Goal: Learn about a topic: Learn about a topic

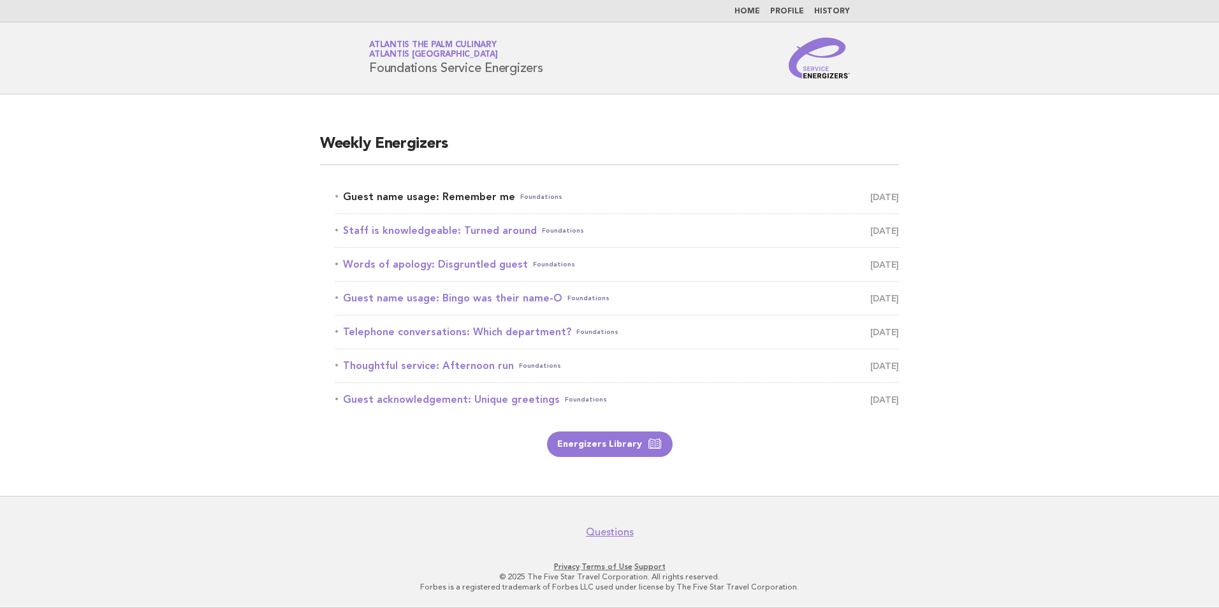
click at [407, 194] on link "Guest name usage: Remember me Foundations October 9" at bounding box center [617, 197] width 564 height 18
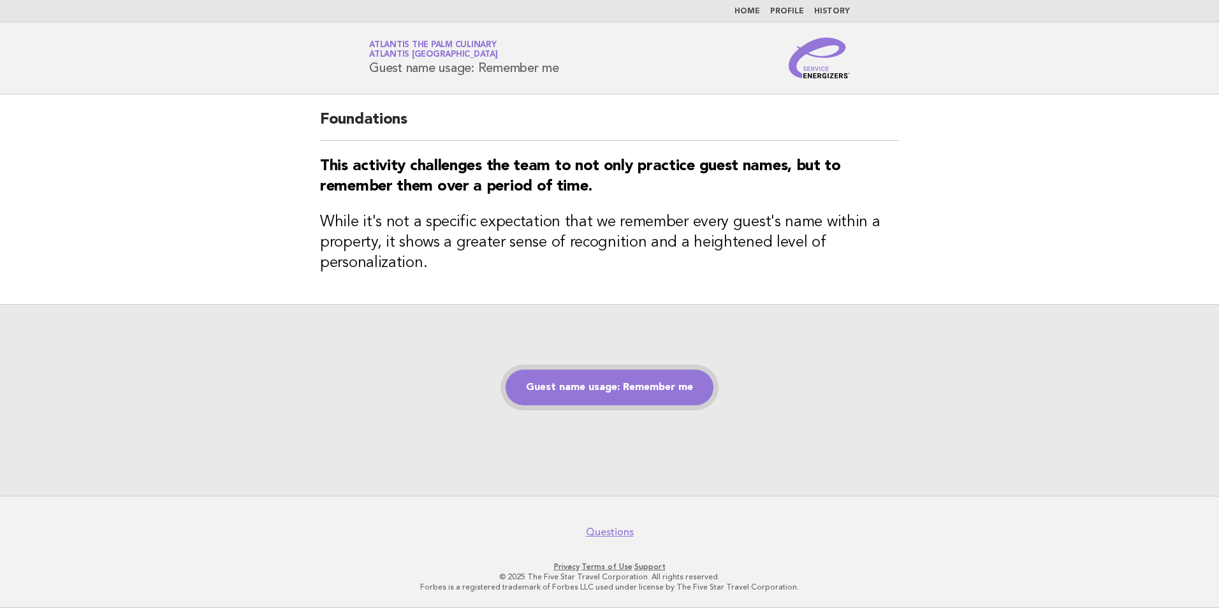
click at [589, 386] on link "Guest name usage: Remember me" at bounding box center [610, 388] width 208 height 36
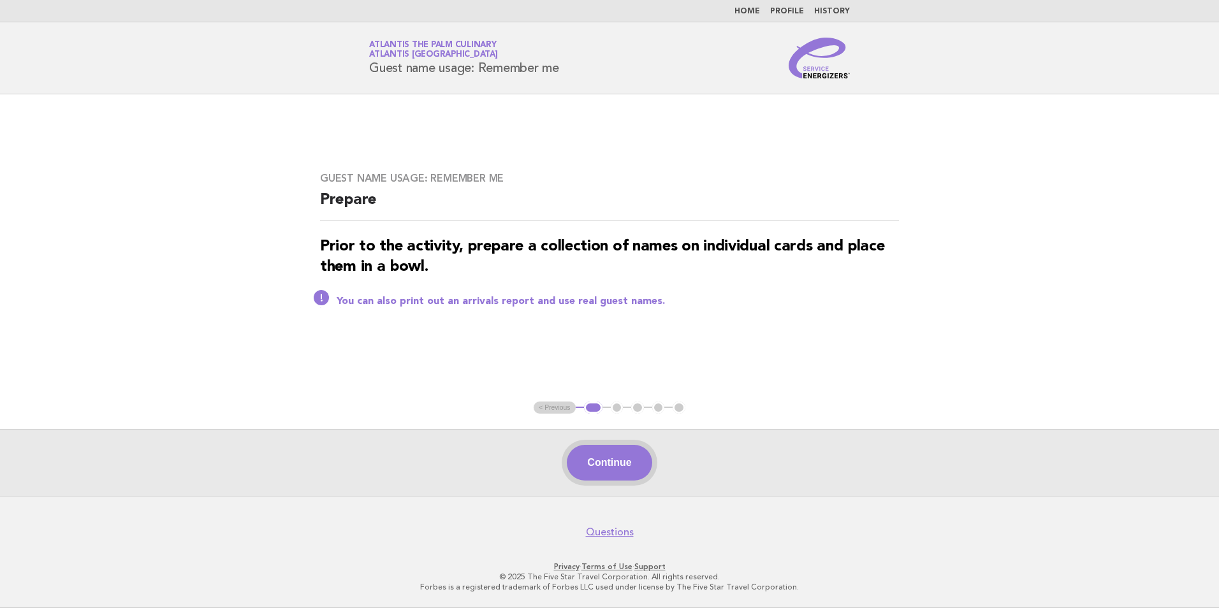
click at [608, 467] on button "Continue" at bounding box center [609, 463] width 85 height 36
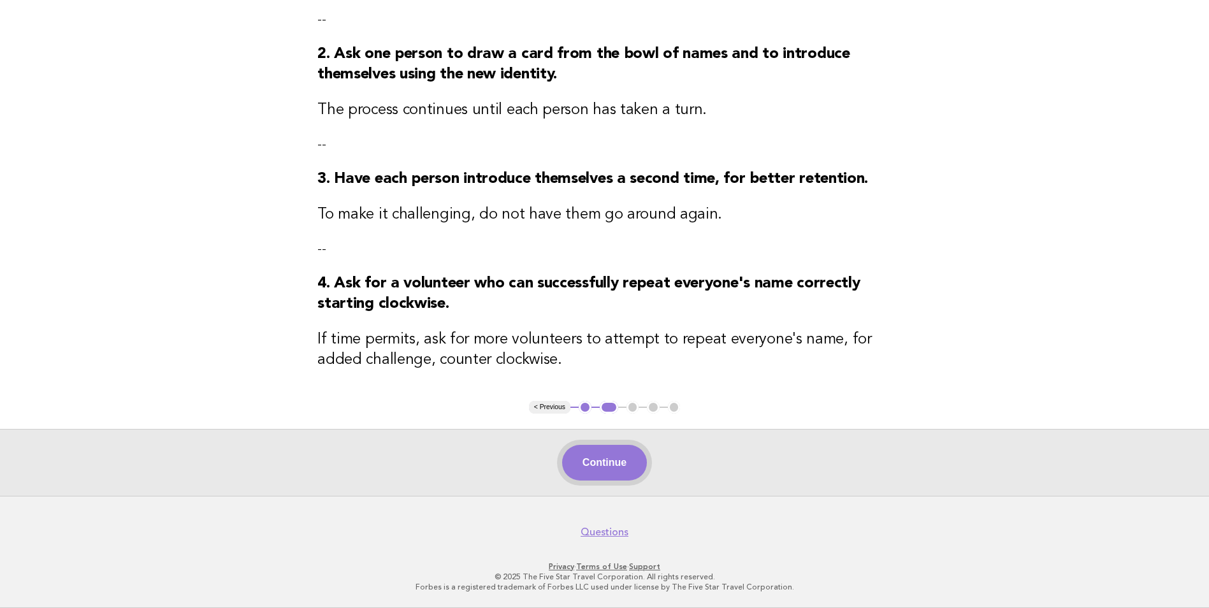
click at [593, 458] on button "Continue" at bounding box center [604, 463] width 85 height 36
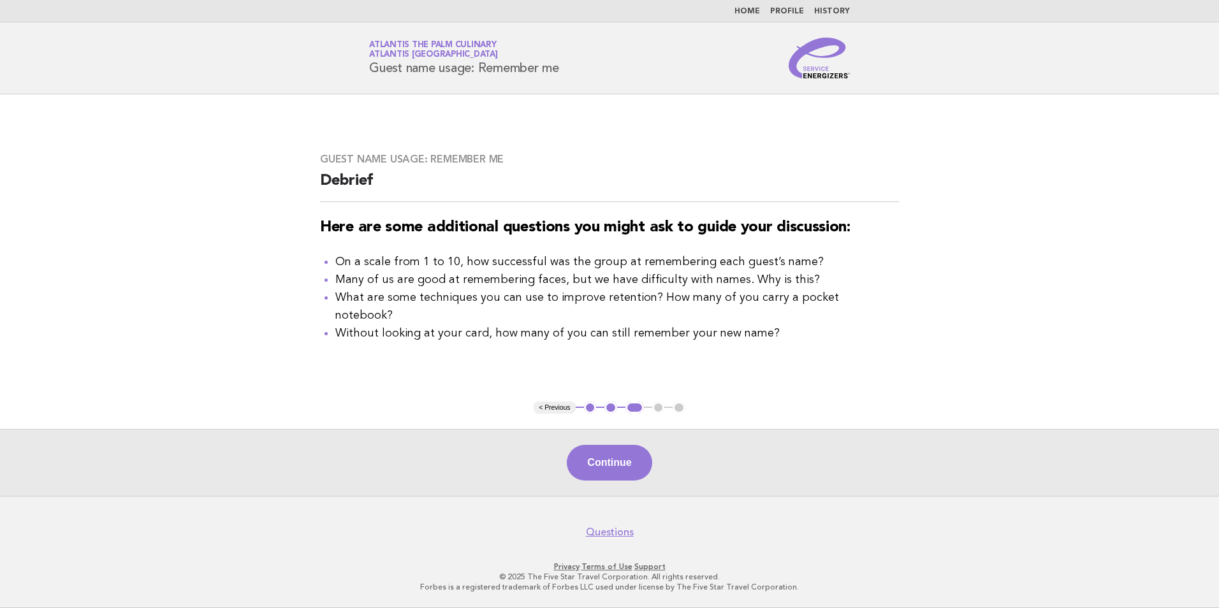
click at [615, 465] on button "Continue" at bounding box center [609, 463] width 85 height 36
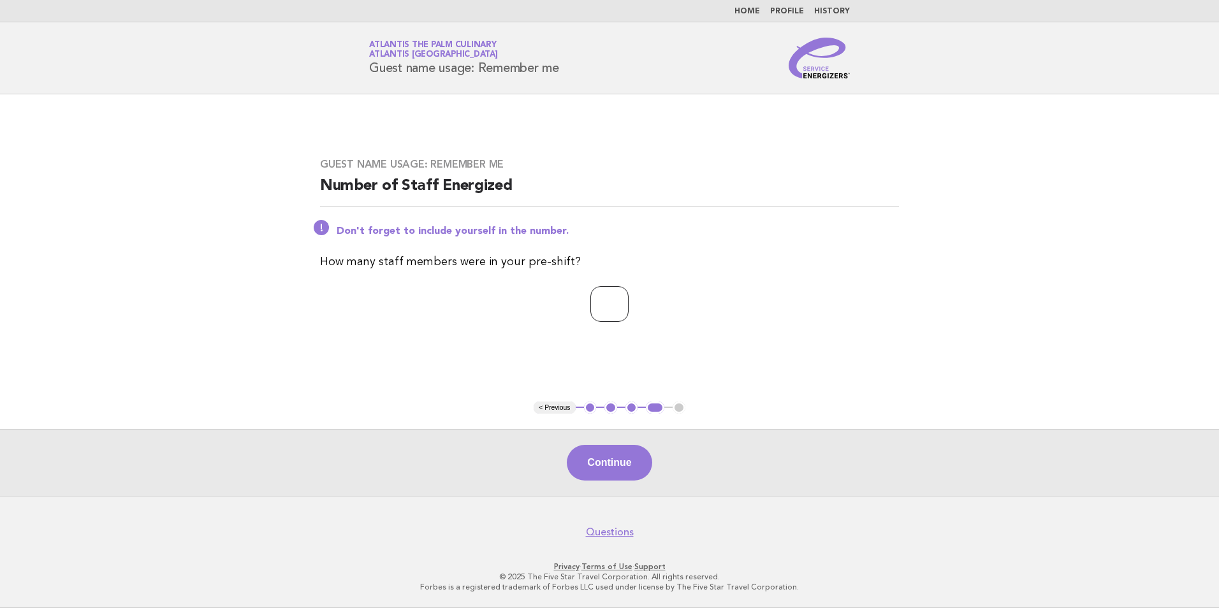
click at [629, 300] on input "*" at bounding box center [609, 304] width 38 height 36
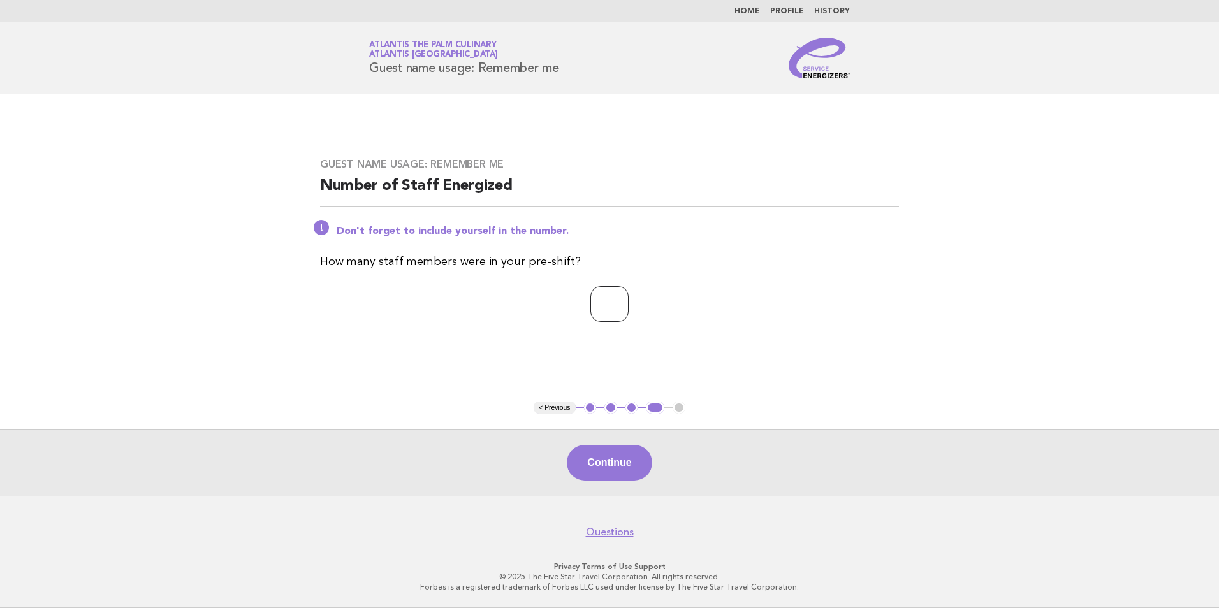
click at [629, 300] on input "*" at bounding box center [609, 304] width 38 height 36
type input "**"
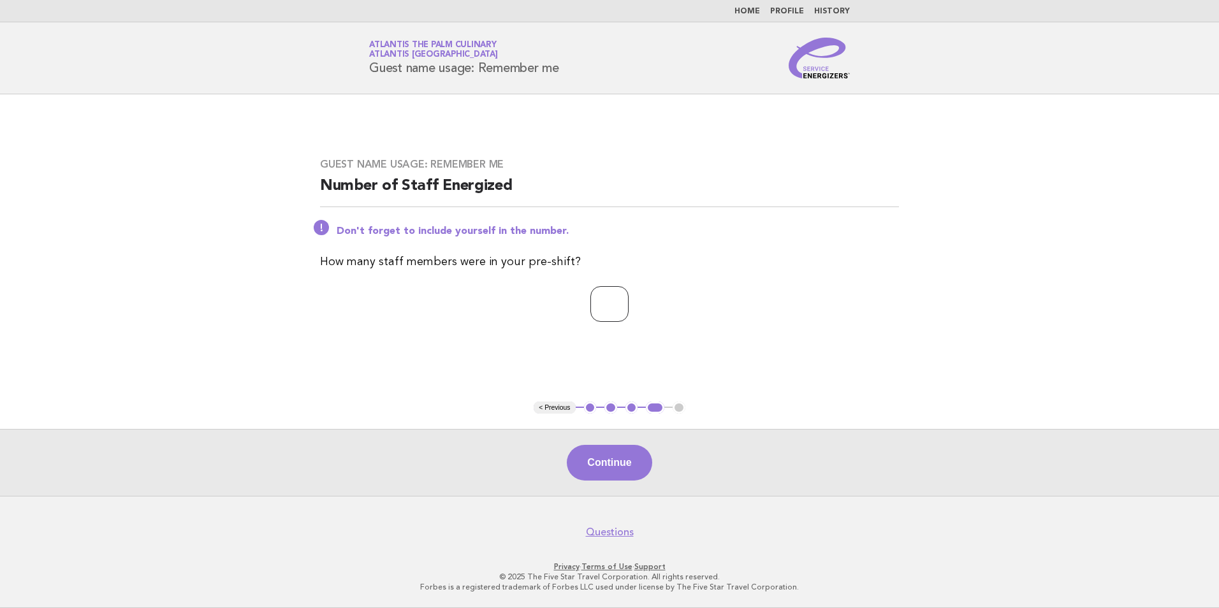
click at [629, 300] on input "**" at bounding box center [609, 304] width 38 height 36
click at [620, 458] on button "Continue" at bounding box center [609, 463] width 85 height 36
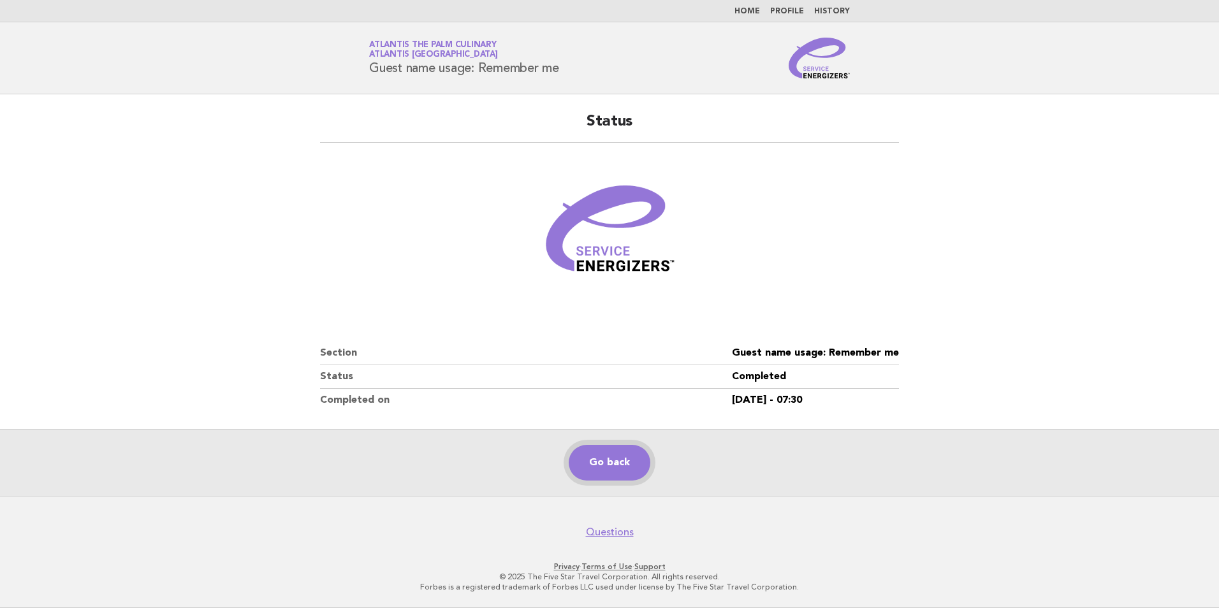
click at [609, 472] on link "Go back" at bounding box center [610, 463] width 82 height 36
